Goal: Transaction & Acquisition: Purchase product/service

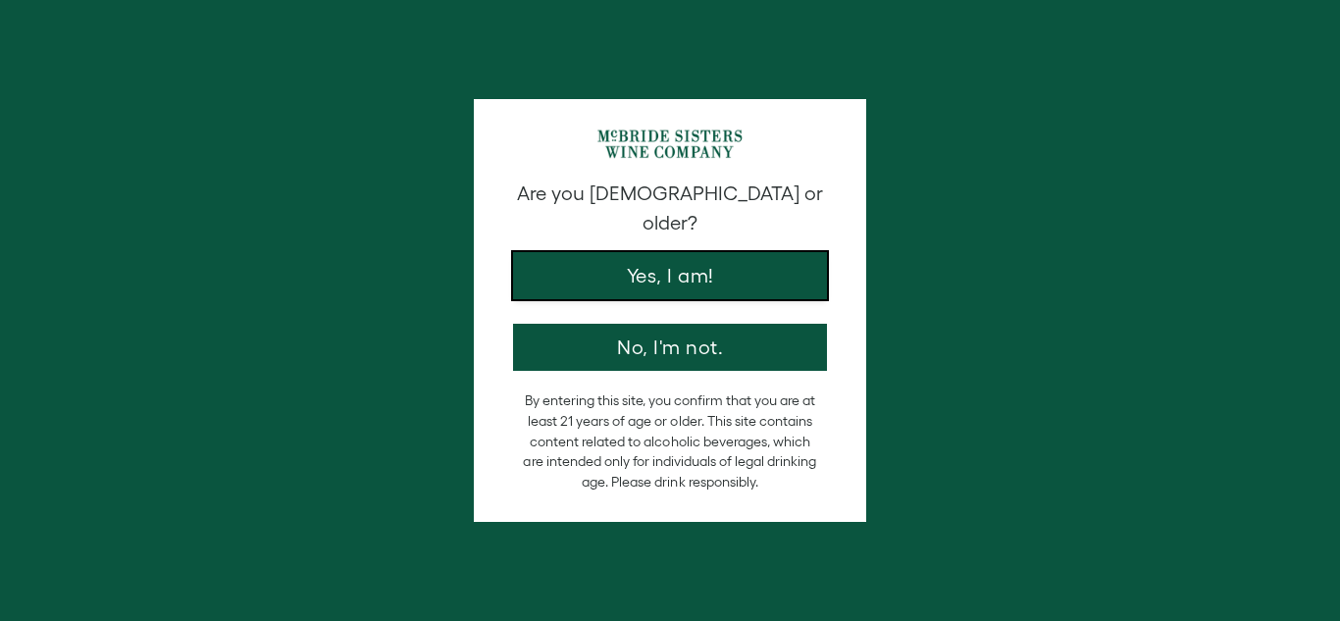
click at [732, 259] on button "Yes, I am!" at bounding box center [670, 275] width 314 height 47
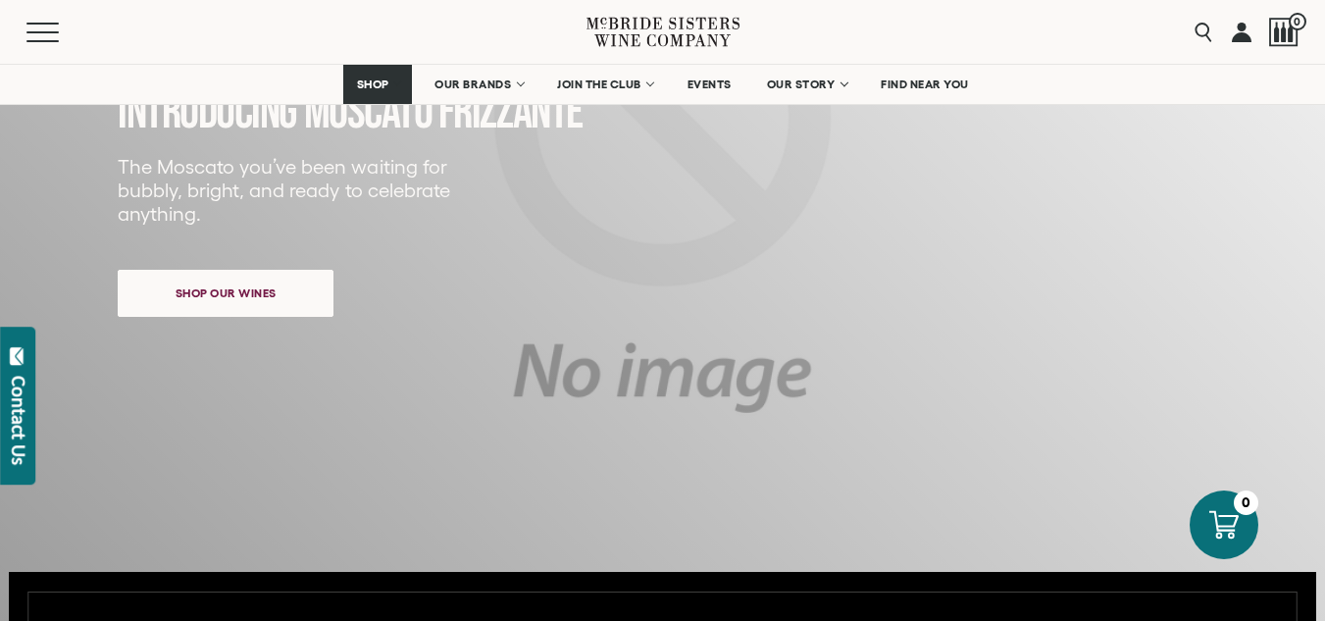
scroll to position [654, 0]
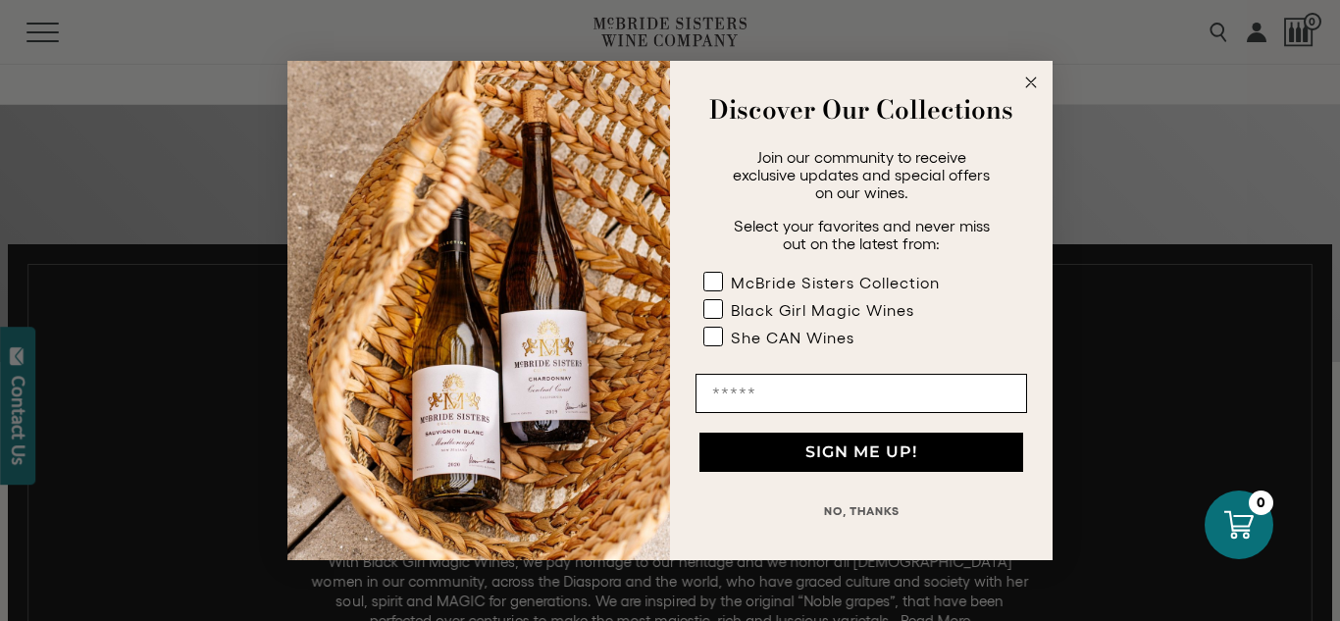
click at [1035, 83] on circle "Close dialog" at bounding box center [1031, 83] width 23 height 23
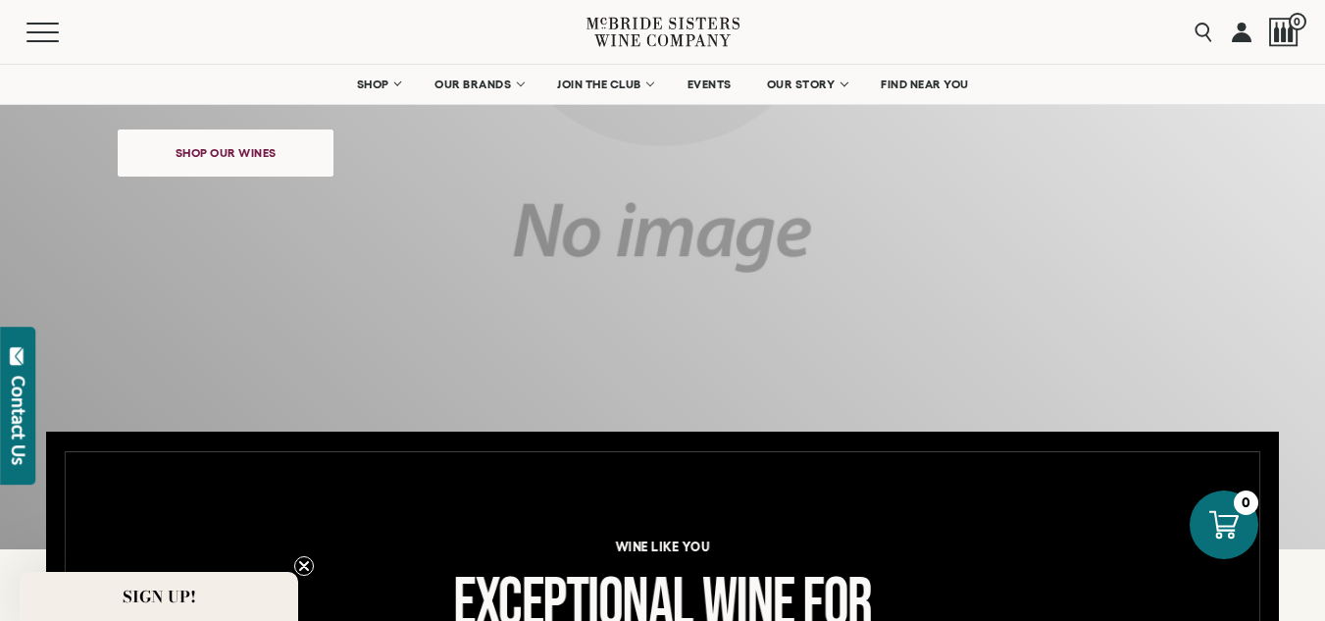
scroll to position [0, 0]
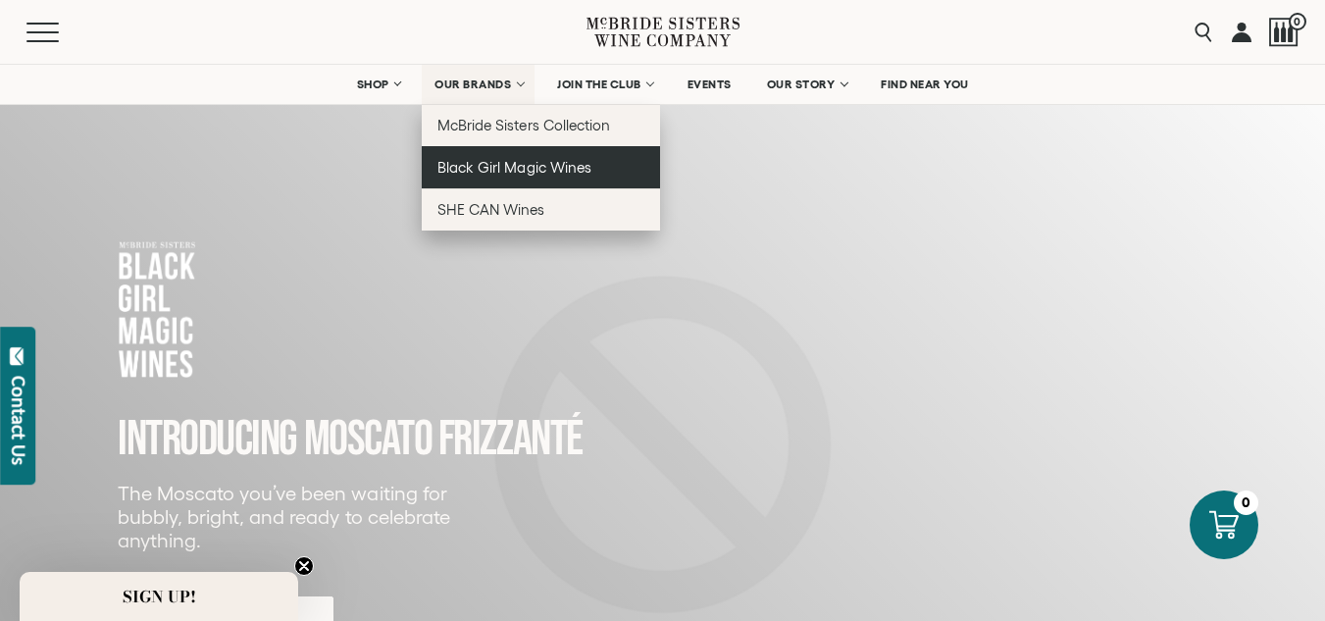
click at [500, 167] on span "Black Girl Magic Wines" at bounding box center [513, 167] width 153 height 17
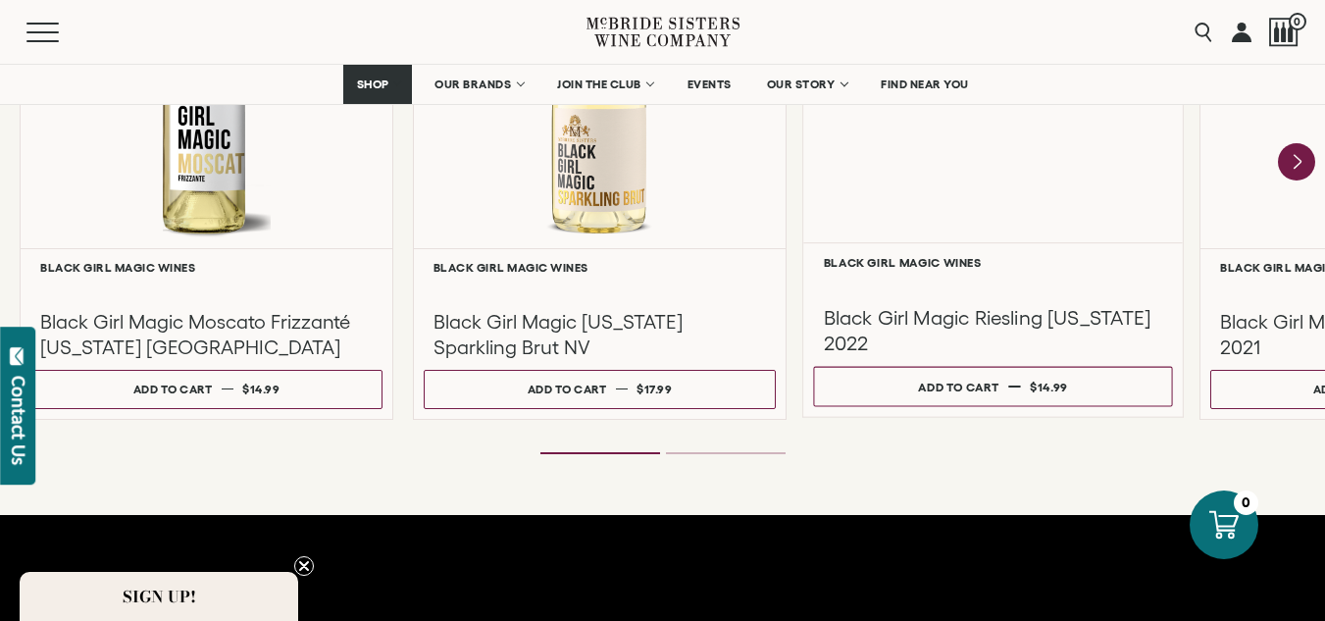
scroll to position [1635, 0]
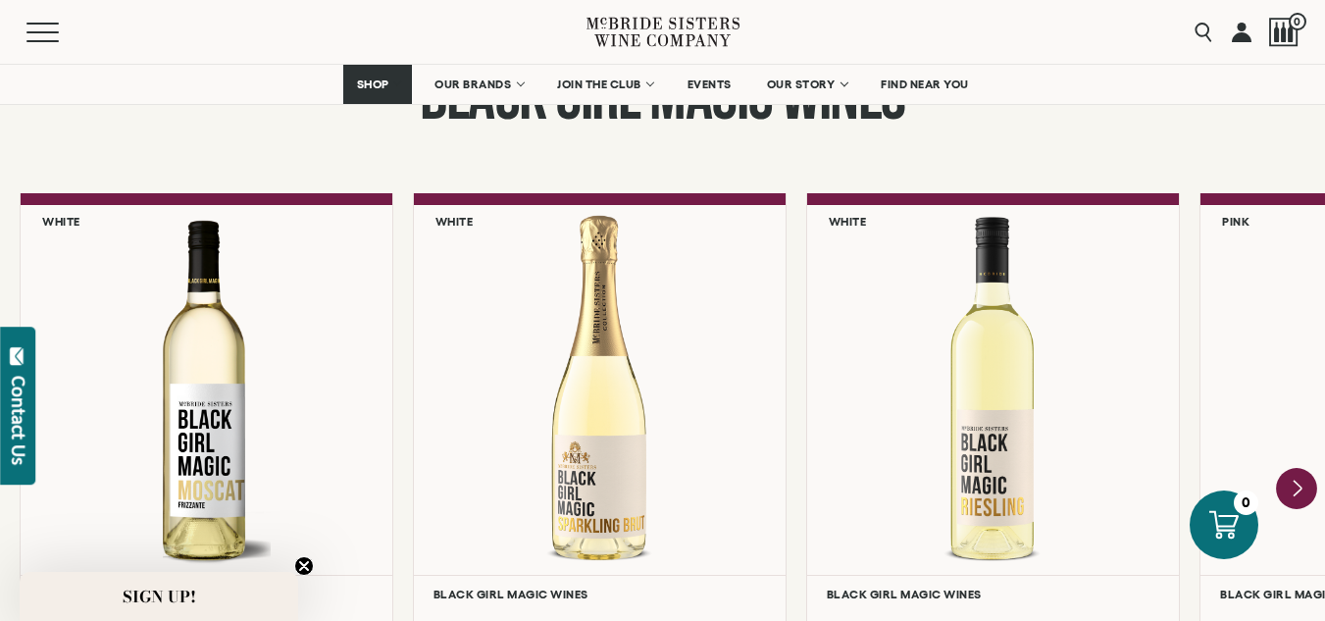
click at [1301, 491] on icon "Next" at bounding box center [1296, 488] width 41 height 41
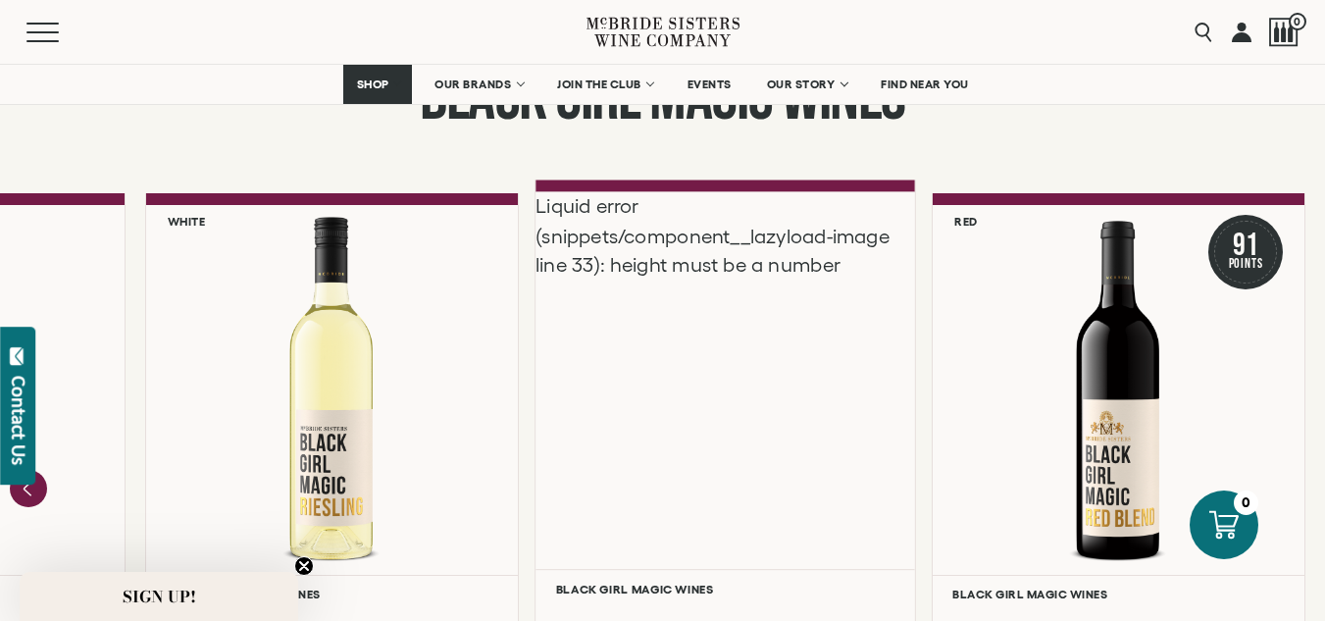
click at [725, 492] on div "Liquid error (snippets/component__lazyload-image line 33): height must be a num…" at bounding box center [725, 380] width 380 height 378
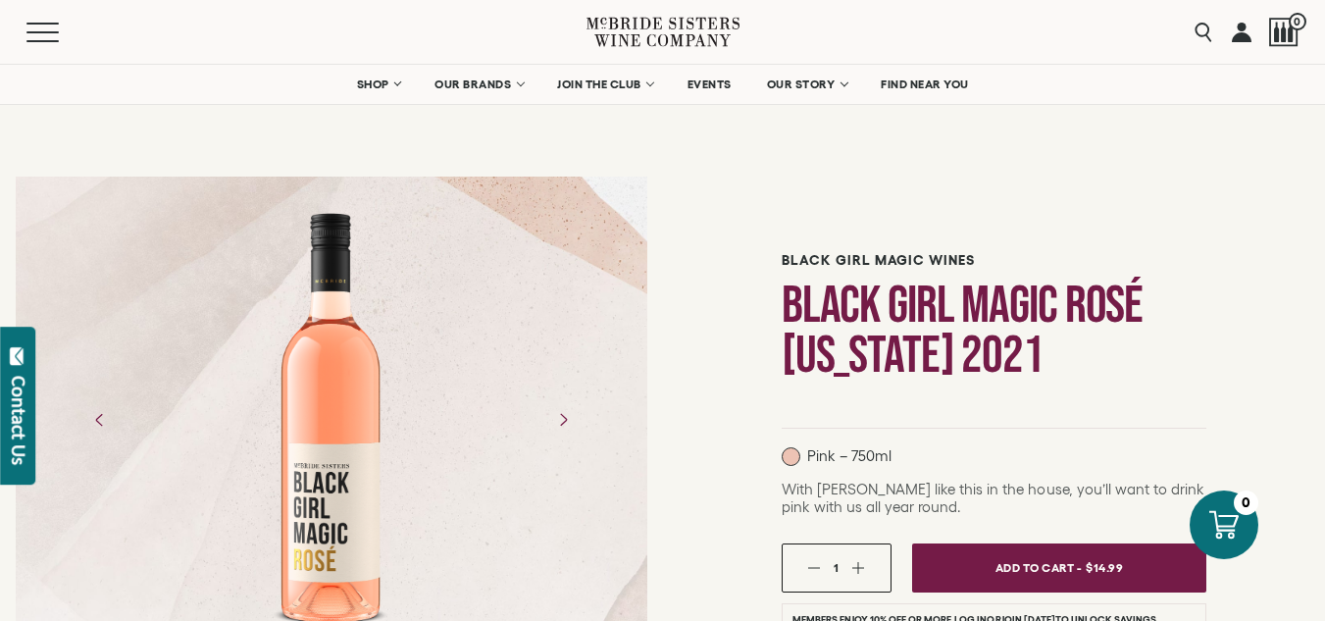
drag, startPoint x: 349, startPoint y: 427, endPoint x: 683, endPoint y: 511, distance: 344.0
click at [565, 417] on icon "Next" at bounding box center [563, 419] width 7 height 13
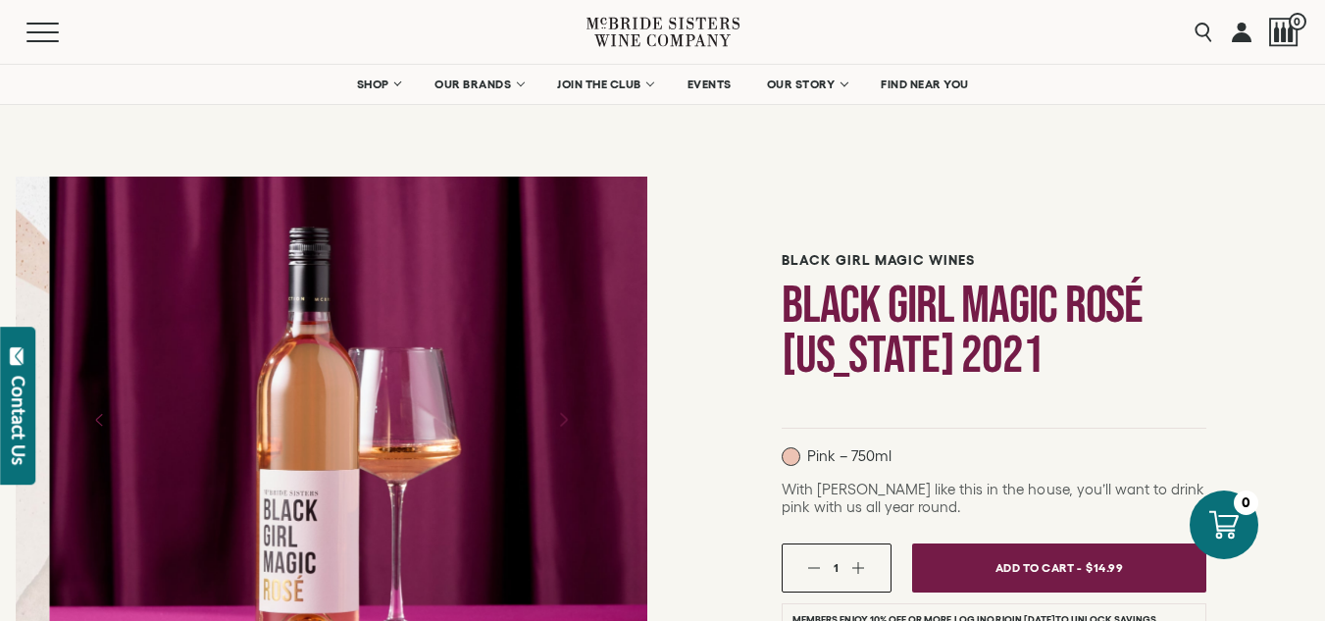
click at [565, 417] on icon "Next" at bounding box center [563, 419] width 7 height 13
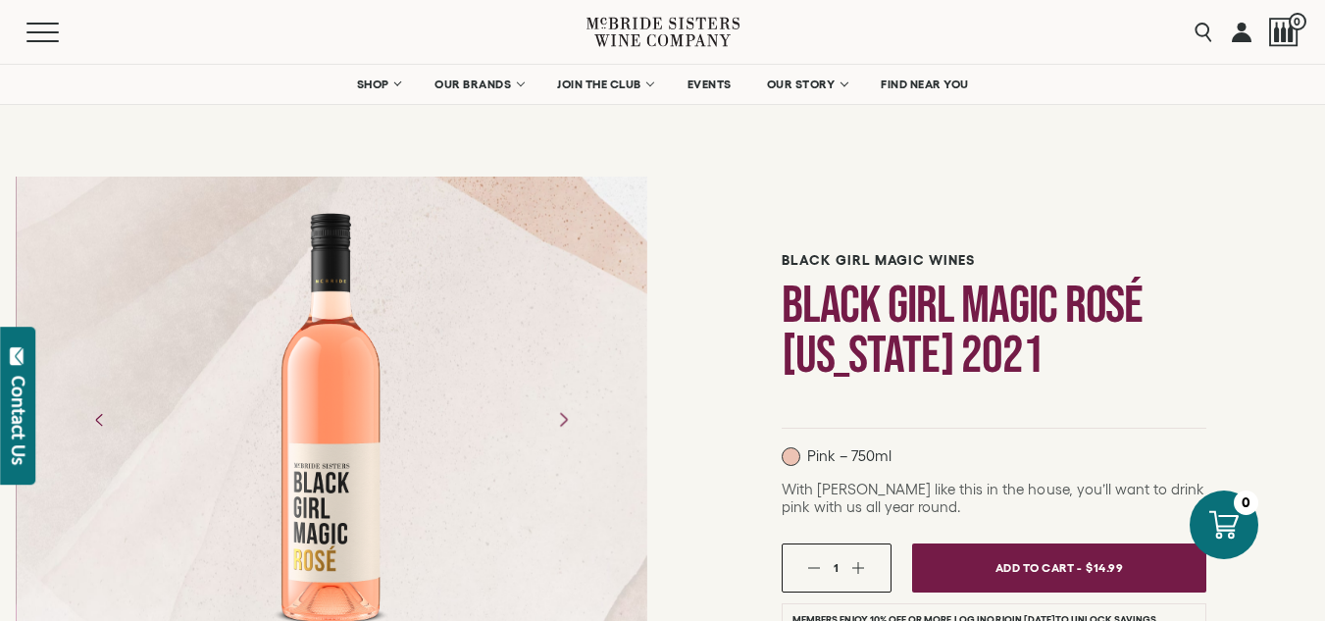
click at [565, 417] on icon "Next" at bounding box center [563, 419] width 7 height 13
